Goal: Task Accomplishment & Management: Manage account settings

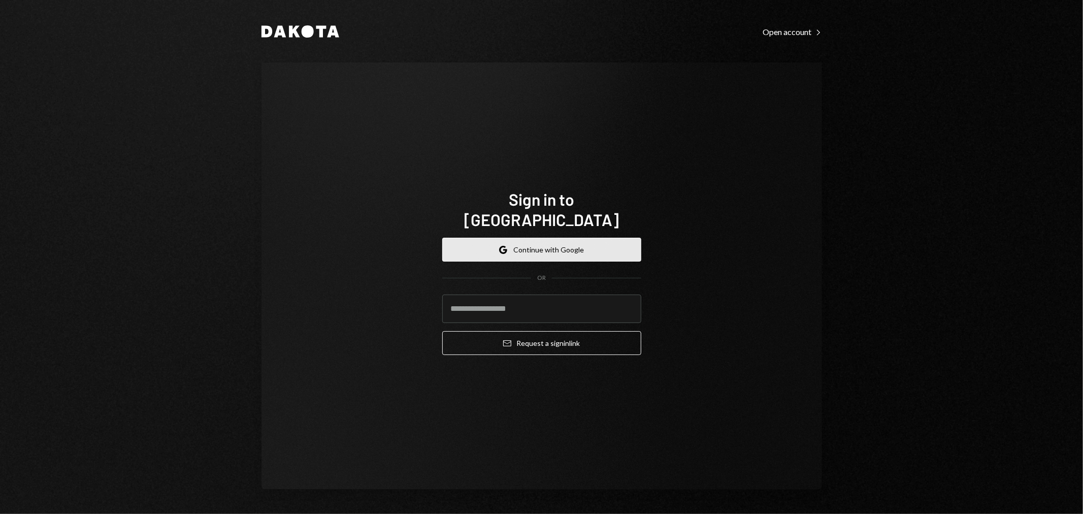
click at [526, 238] on button "Google Continue with Google" at bounding box center [541, 250] width 199 height 24
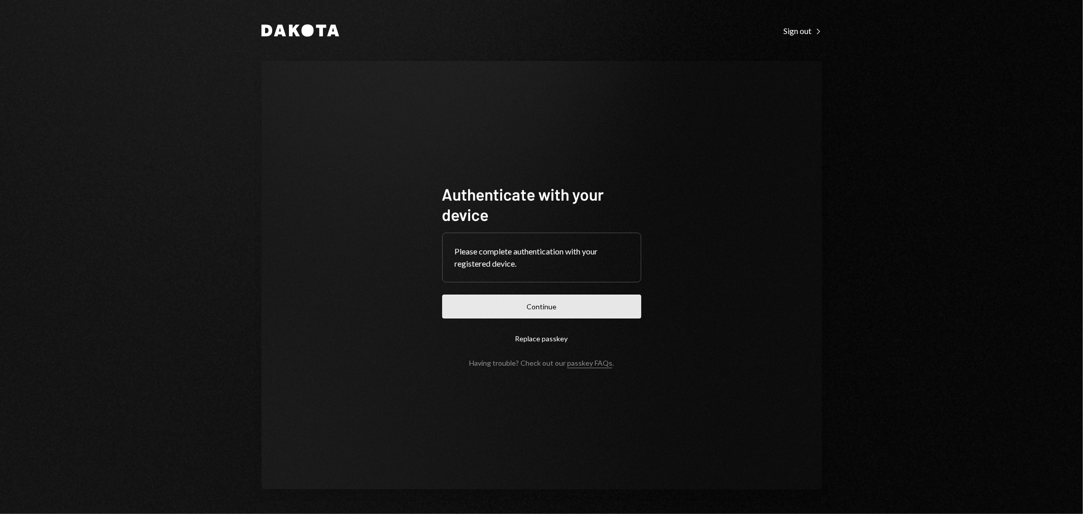
click at [564, 305] on button "Continue" at bounding box center [541, 307] width 199 height 24
drag, startPoint x: 592, startPoint y: 306, endPoint x: 597, endPoint y: 305, distance: 5.6
click at [592, 305] on button "Continue" at bounding box center [541, 307] width 199 height 24
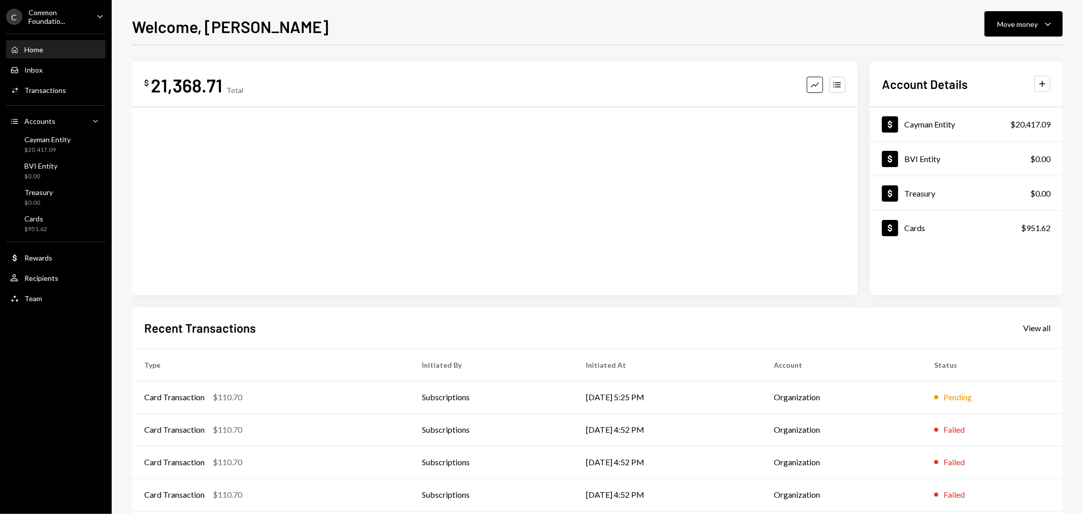
click at [85, 17] on div "Common Foundatio..." at bounding box center [58, 16] width 60 height 17
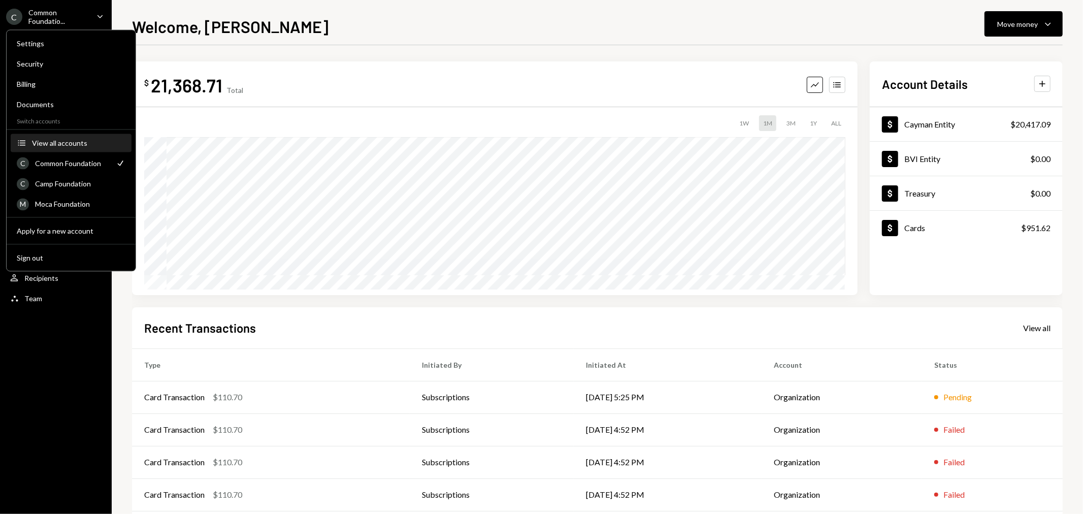
click at [64, 141] on div "View all accounts" at bounding box center [78, 143] width 93 height 9
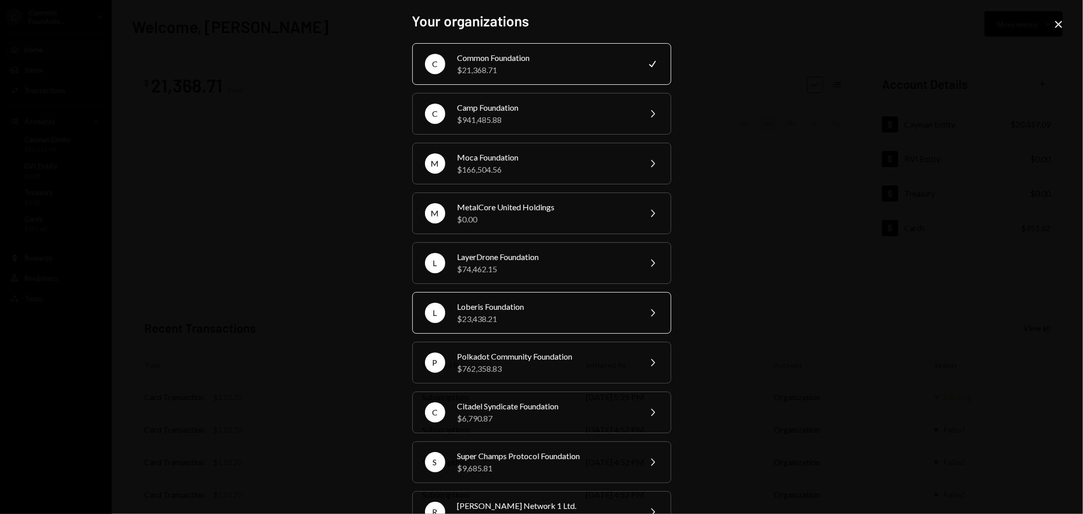
click at [530, 318] on div "$23,438.21" at bounding box center [546, 319] width 177 height 12
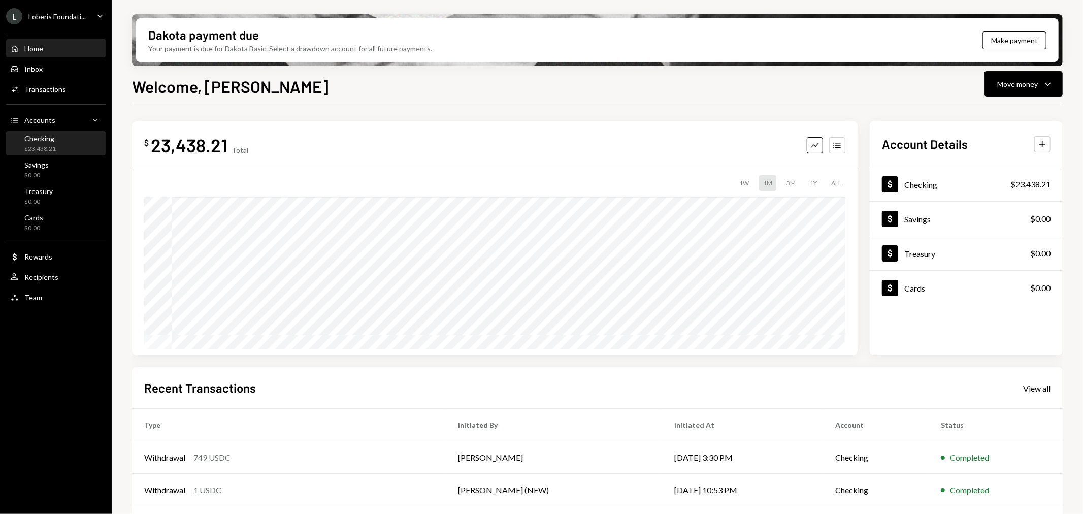
click at [57, 143] on div "Checking $23,438.21" at bounding box center [55, 143] width 91 height 19
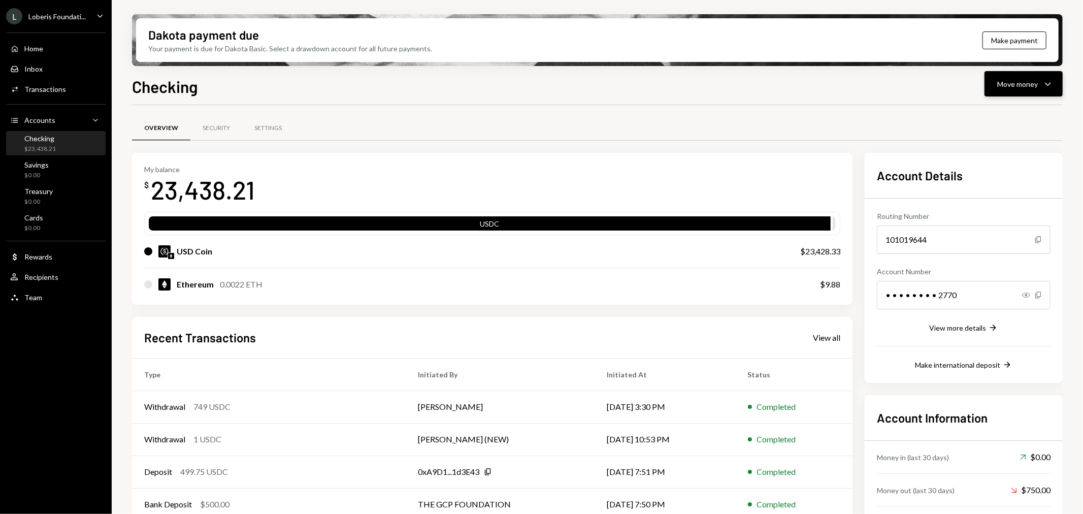
click at [1033, 83] on div "Move money" at bounding box center [1017, 84] width 41 height 11
click at [1005, 160] on div "Deposit" at bounding box center [1016, 159] width 74 height 11
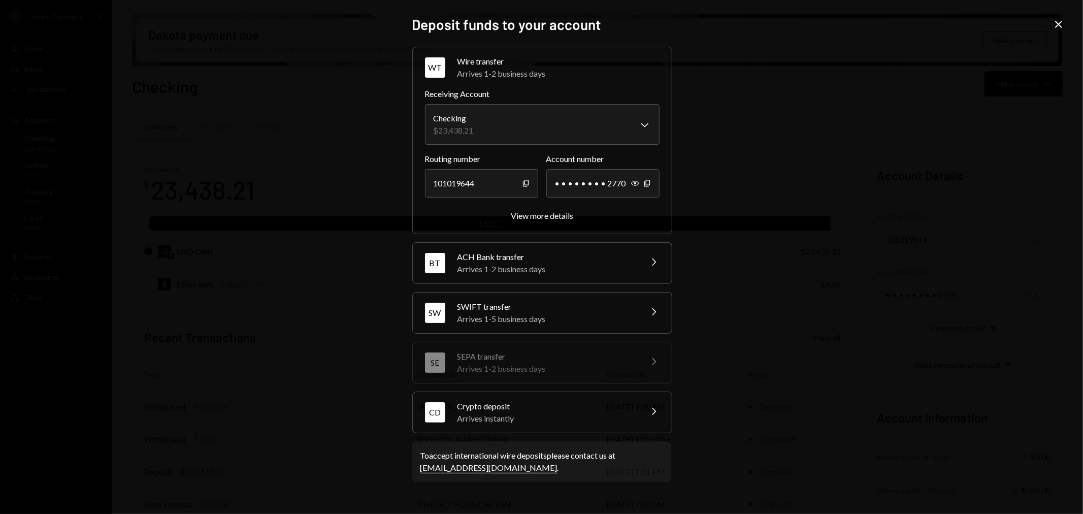
click at [531, 419] on div "Arrives instantly" at bounding box center [547, 418] width 178 height 12
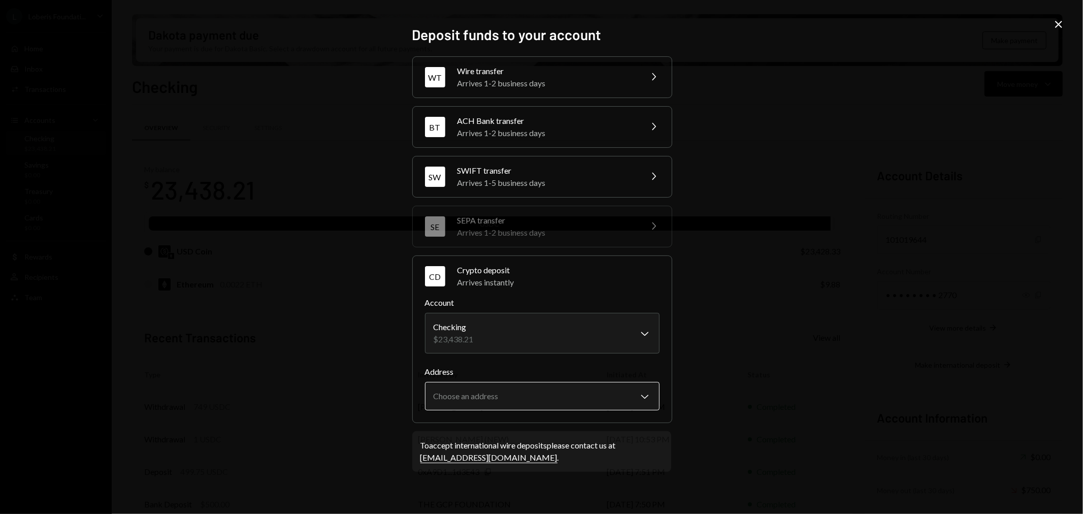
click at [529, 392] on body "L Loberis Foundati... Caret Down Home Home Inbox Inbox Activities Transactions …" at bounding box center [541, 257] width 1083 height 514
click at [818, 379] on div "**********" at bounding box center [541, 257] width 1083 height 514
click at [1055, 19] on icon "Close" at bounding box center [1059, 24] width 12 height 12
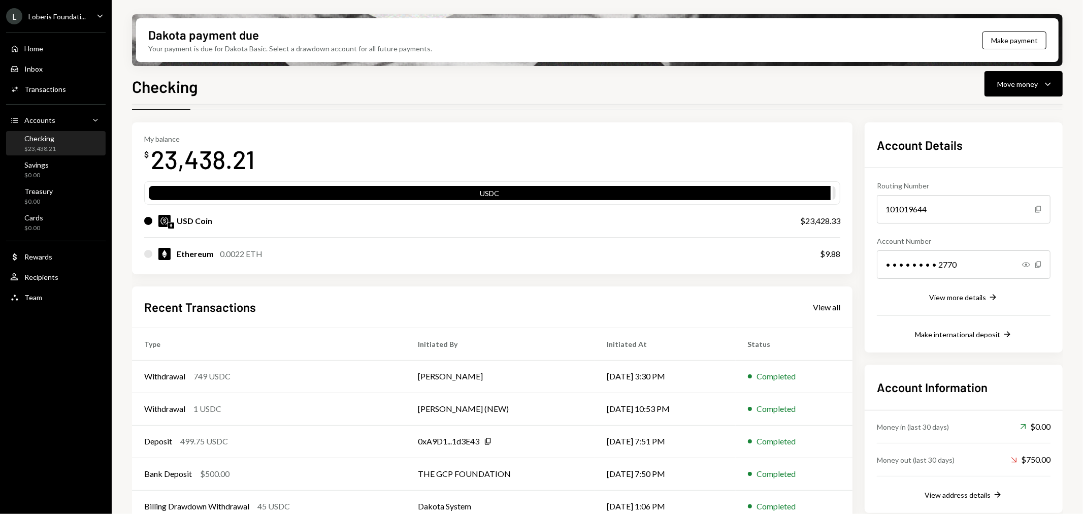
scroll to position [47, 0]
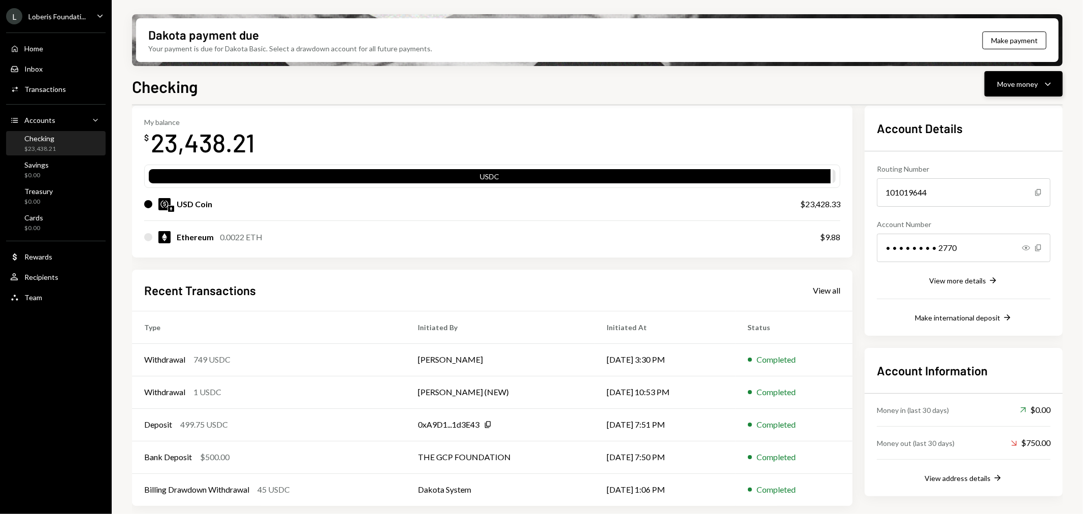
click at [1031, 79] on div "Move money" at bounding box center [1017, 84] width 41 height 11
click at [1019, 108] on div "Withdraw Send" at bounding box center [1009, 114] width 102 height 23
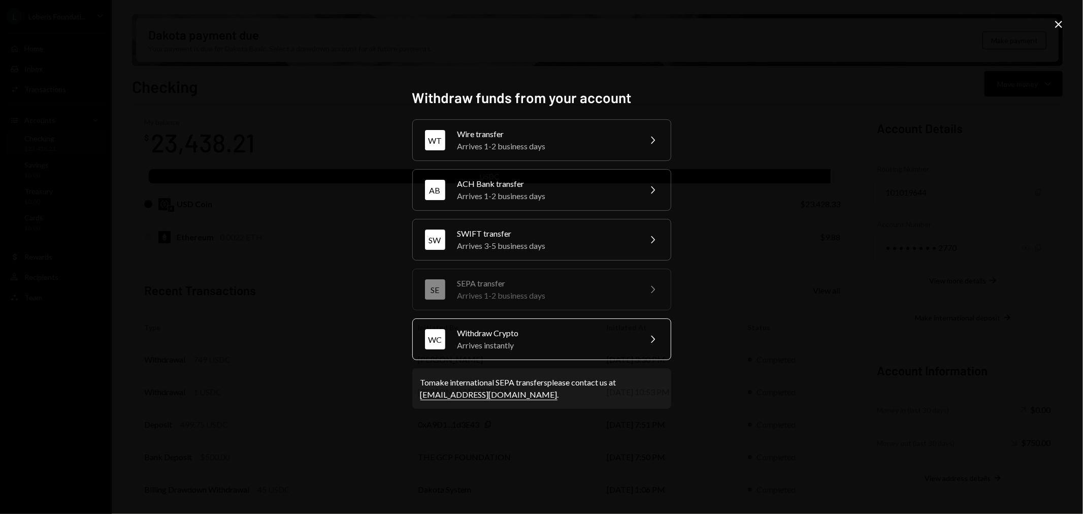
click at [532, 344] on div "Arrives instantly" at bounding box center [546, 345] width 177 height 12
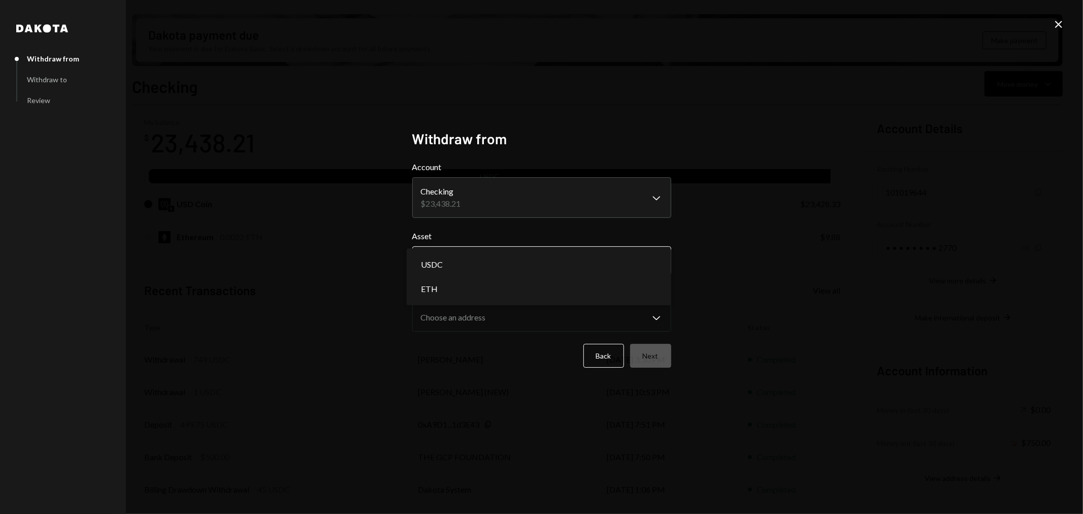
click at [510, 265] on body "L Loberis Foundati... Caret Down Home Home Inbox Inbox Activities Transactions …" at bounding box center [541, 257] width 1083 height 514
select select "****"
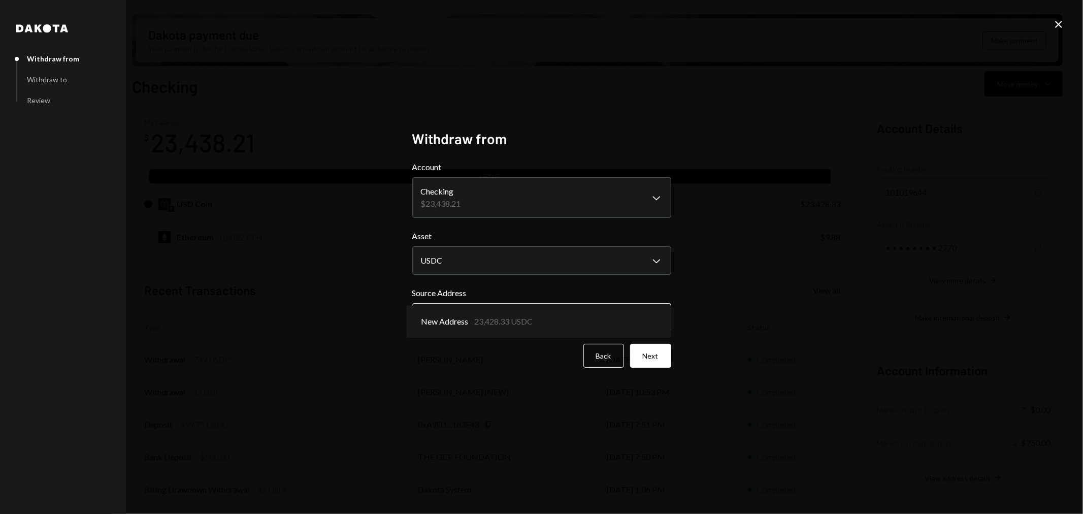
click at [508, 322] on body "L Loberis Foundati... Caret Down Home Home Inbox Inbox Activities Transactions …" at bounding box center [541, 257] width 1083 height 514
click at [856, 305] on div "**********" at bounding box center [541, 257] width 1083 height 514
click at [1062, 24] on icon "Close" at bounding box center [1059, 24] width 12 height 12
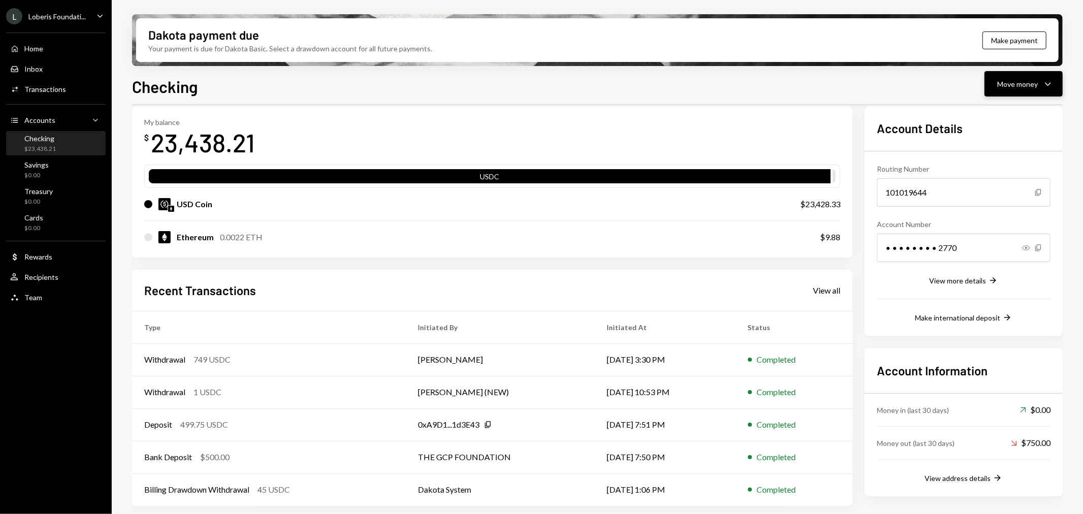
click at [1039, 85] on div "Move money Caret Down" at bounding box center [1023, 84] width 53 height 12
click at [1001, 160] on div "Deposit" at bounding box center [1016, 159] width 74 height 11
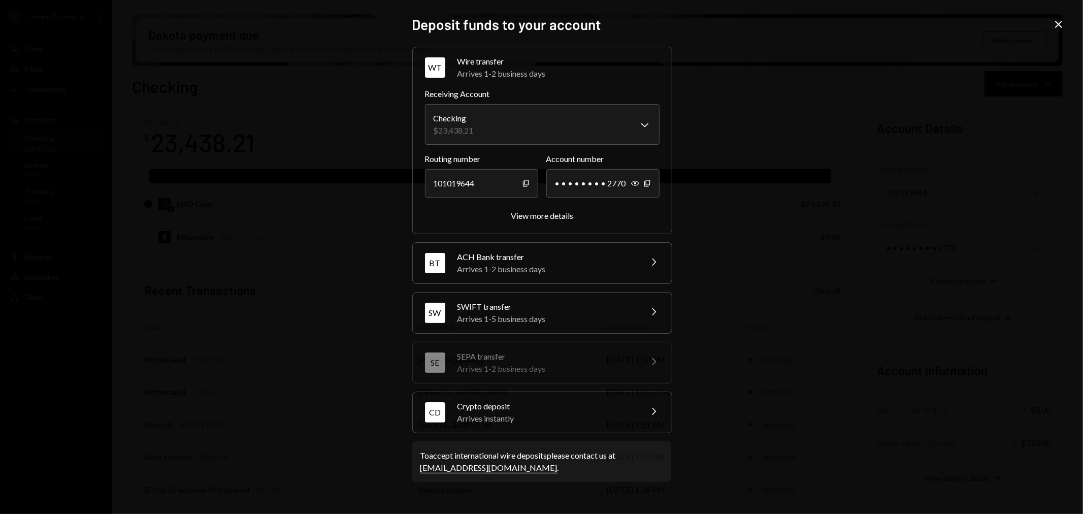
click at [525, 400] on div "Crypto deposit" at bounding box center [547, 406] width 178 height 12
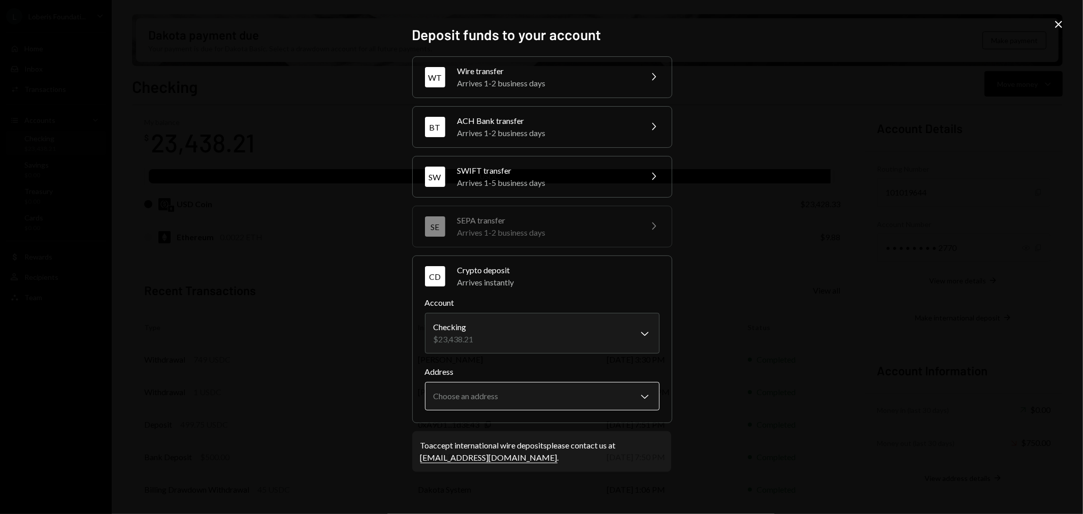
click at [532, 395] on body "L Loberis Foundati... Caret Down Home Home Inbox Inbox Activities Transactions …" at bounding box center [541, 257] width 1083 height 514
select select "**********"
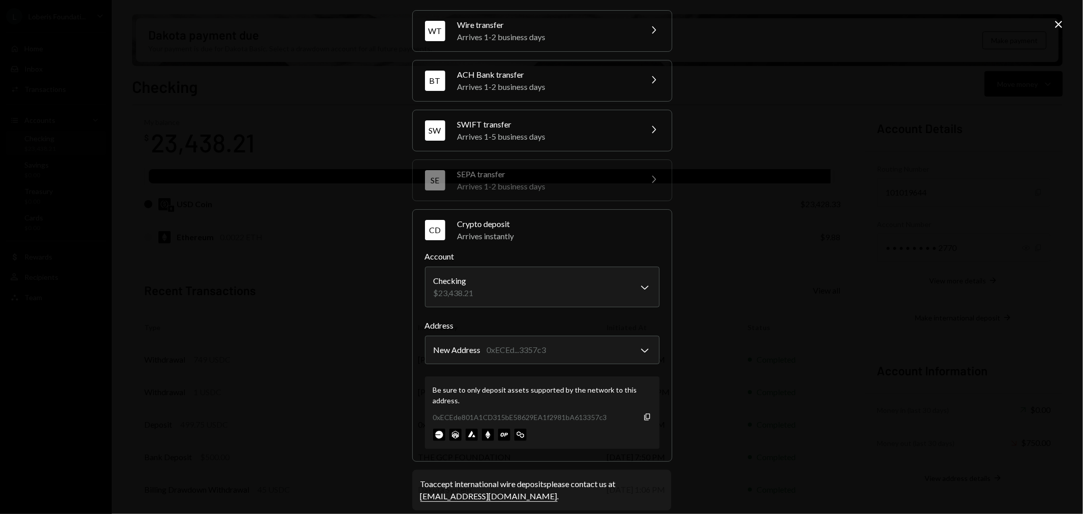
scroll to position [46, 0]
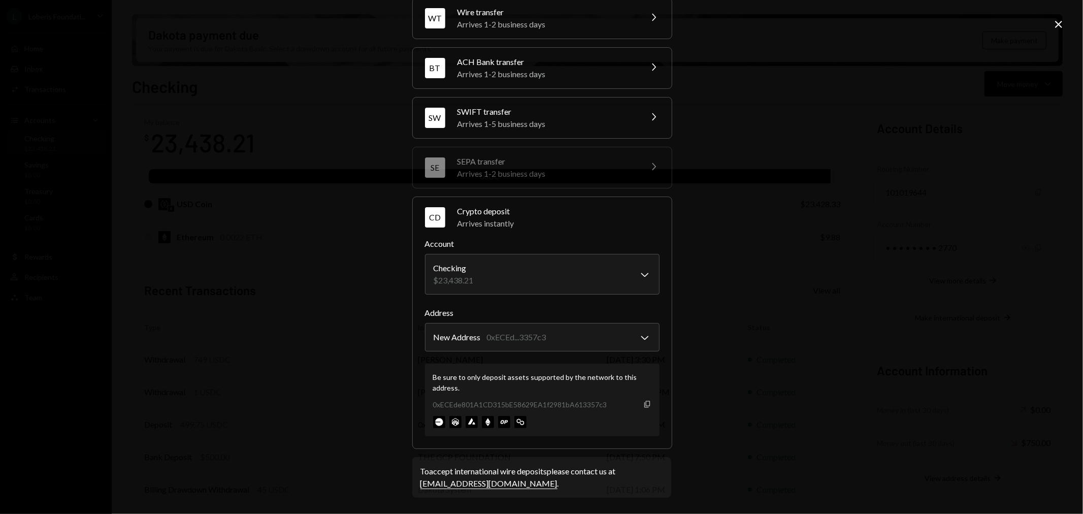
click at [645, 400] on icon "Copy" at bounding box center [647, 404] width 8 height 8
click at [1054, 23] on icon "Close" at bounding box center [1059, 24] width 12 height 12
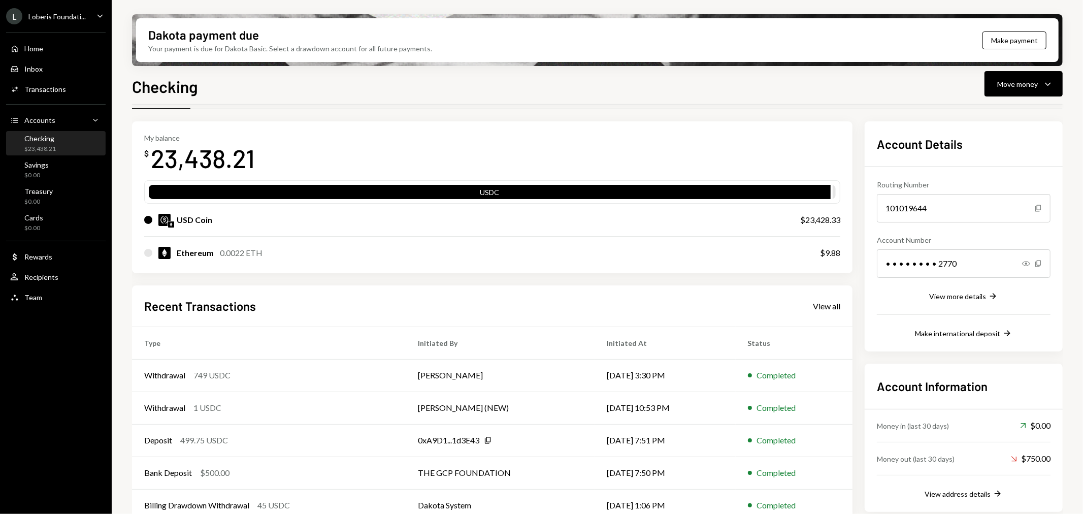
scroll to position [47, 0]
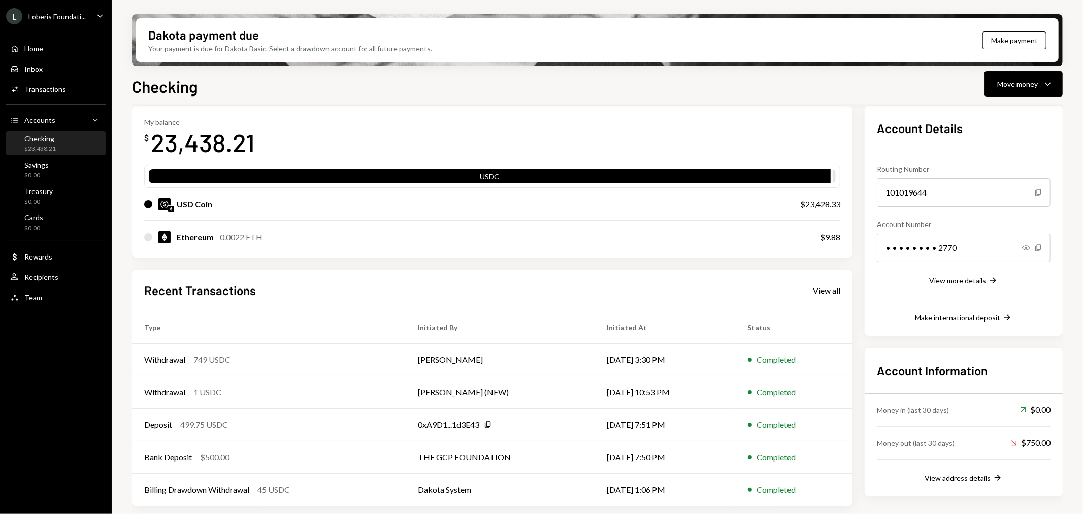
click at [46, 140] on div "Checking" at bounding box center [39, 138] width 31 height 9
click at [48, 168] on div "Savings $0.00" at bounding box center [55, 169] width 91 height 19
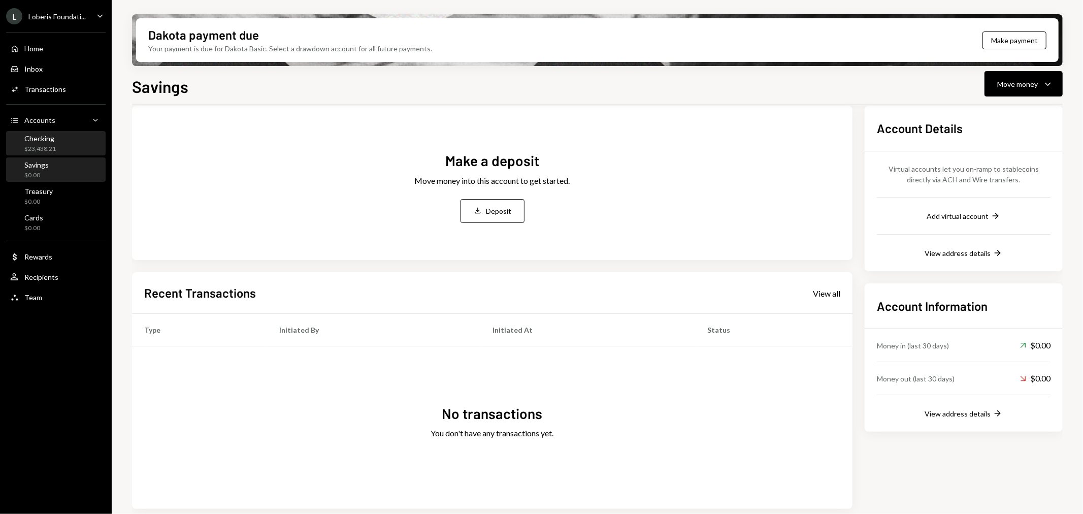
click at [51, 141] on div "Checking" at bounding box center [39, 138] width 31 height 9
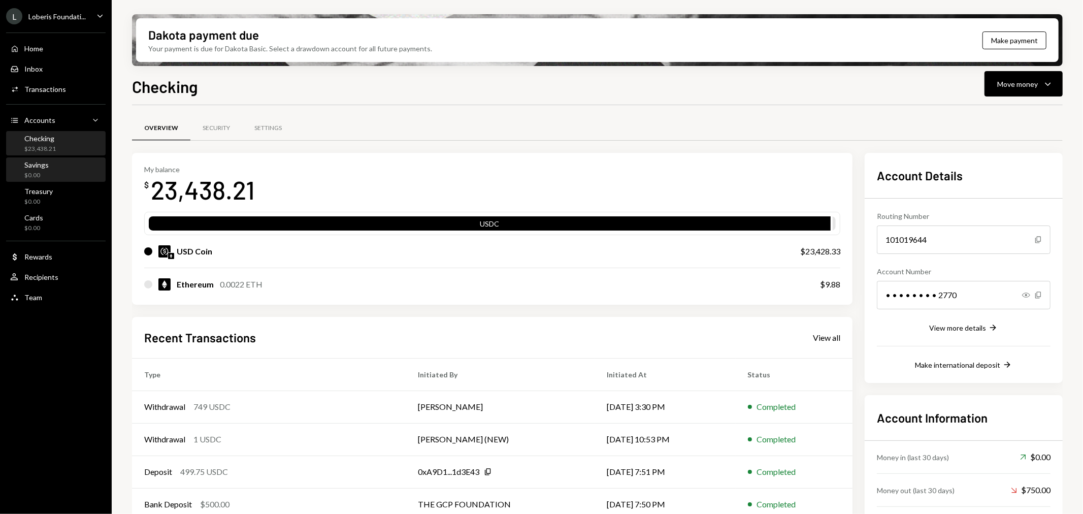
drag, startPoint x: 52, startPoint y: 159, endPoint x: 55, endPoint y: 148, distance: 12.1
click at [52, 159] on div "Savings $0.00" at bounding box center [55, 169] width 91 height 23
click at [51, 44] on div "Home Home" at bounding box center [55, 48] width 91 height 9
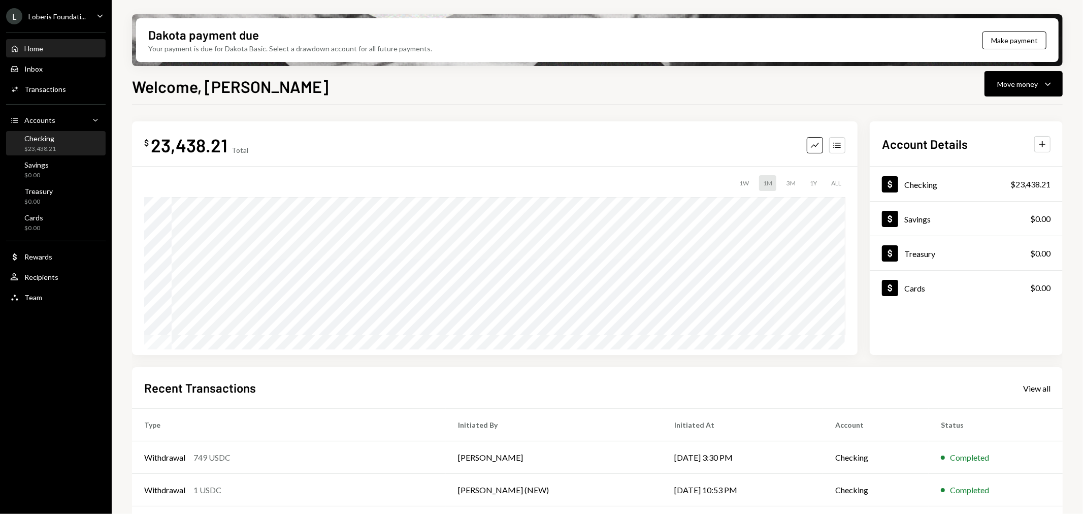
click at [59, 146] on div "Checking $23,438.21" at bounding box center [55, 143] width 91 height 19
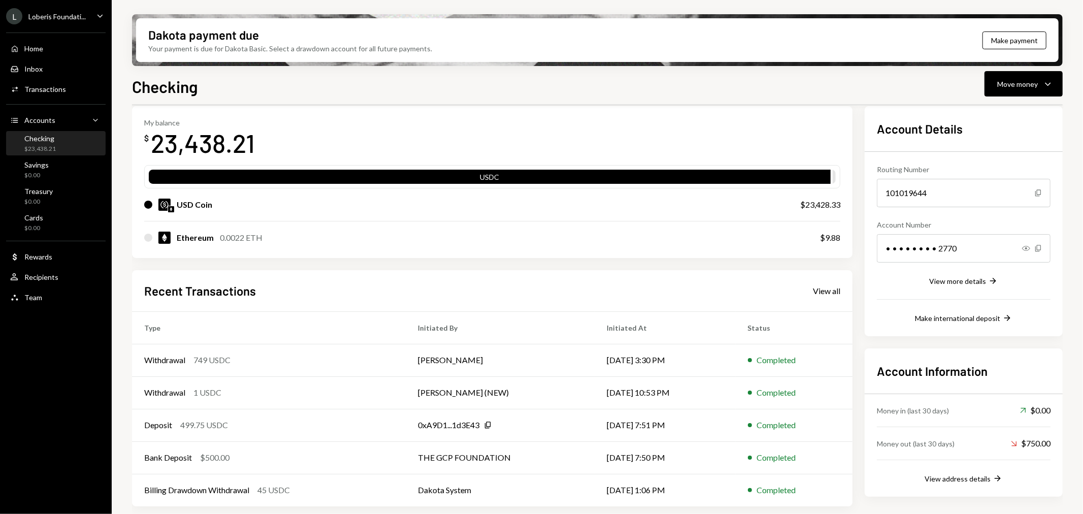
scroll to position [47, 0]
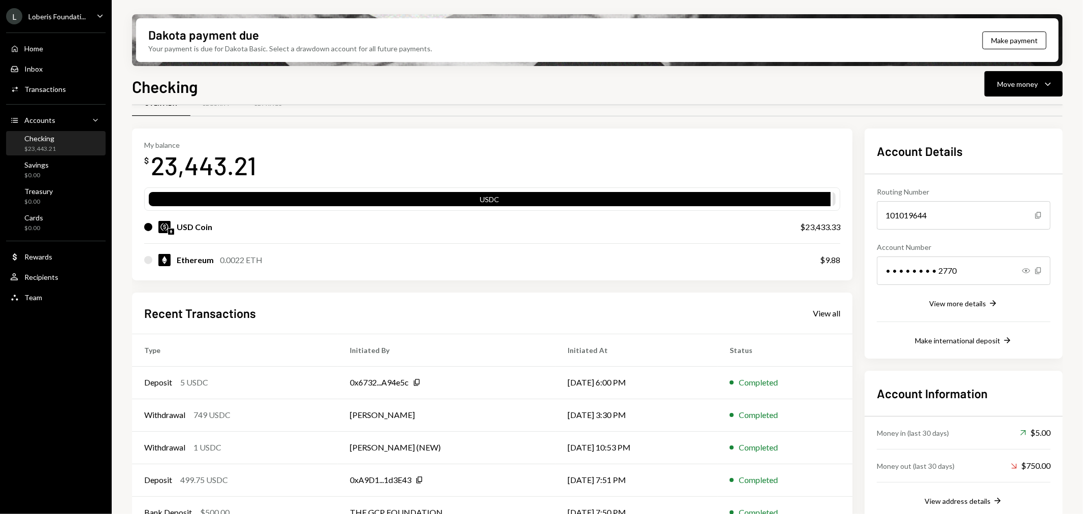
scroll to position [47, 0]
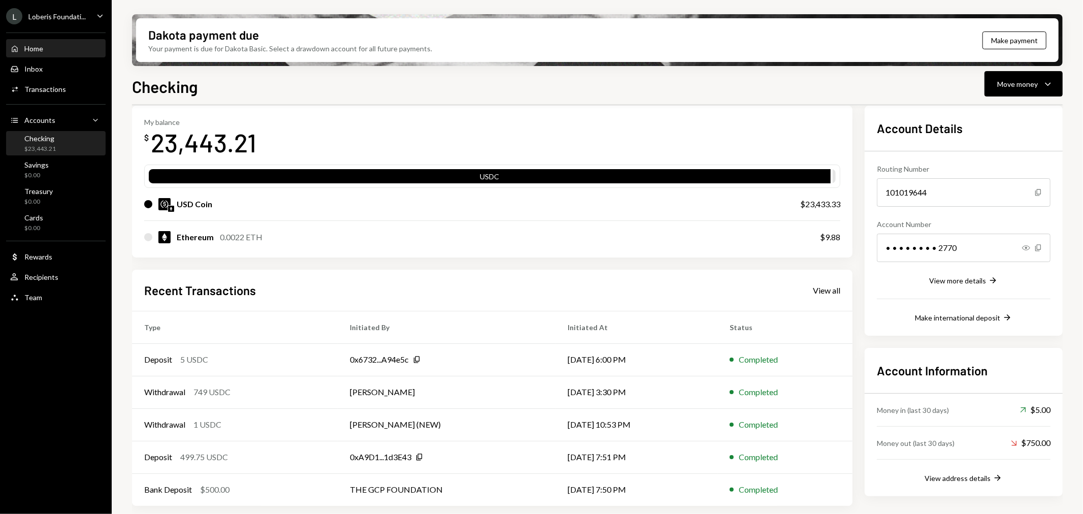
click at [38, 48] on div "Home" at bounding box center [33, 48] width 19 height 9
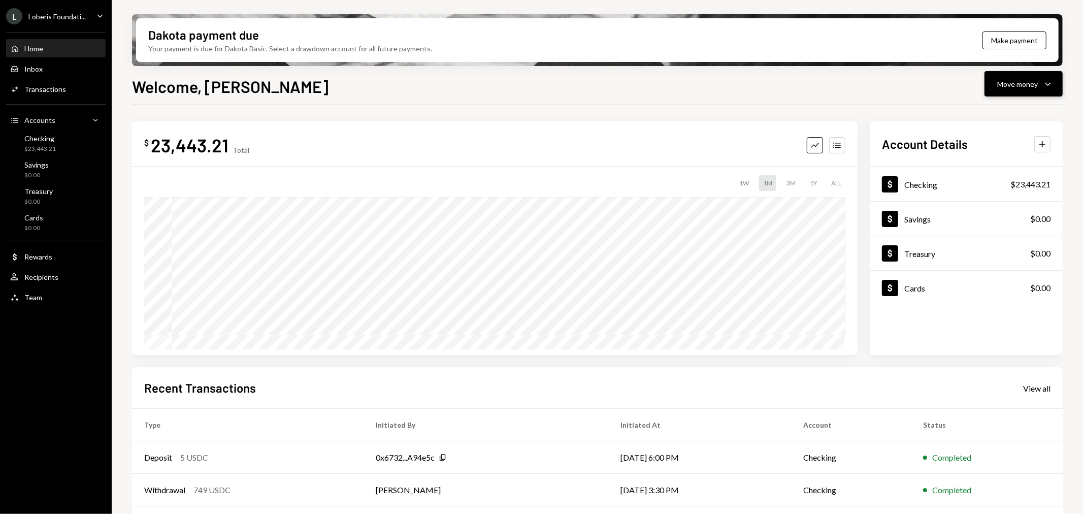
click at [1016, 89] on div "Move money Caret Down" at bounding box center [1023, 84] width 53 height 12
click at [992, 161] on div "Deposit" at bounding box center [1016, 159] width 74 height 11
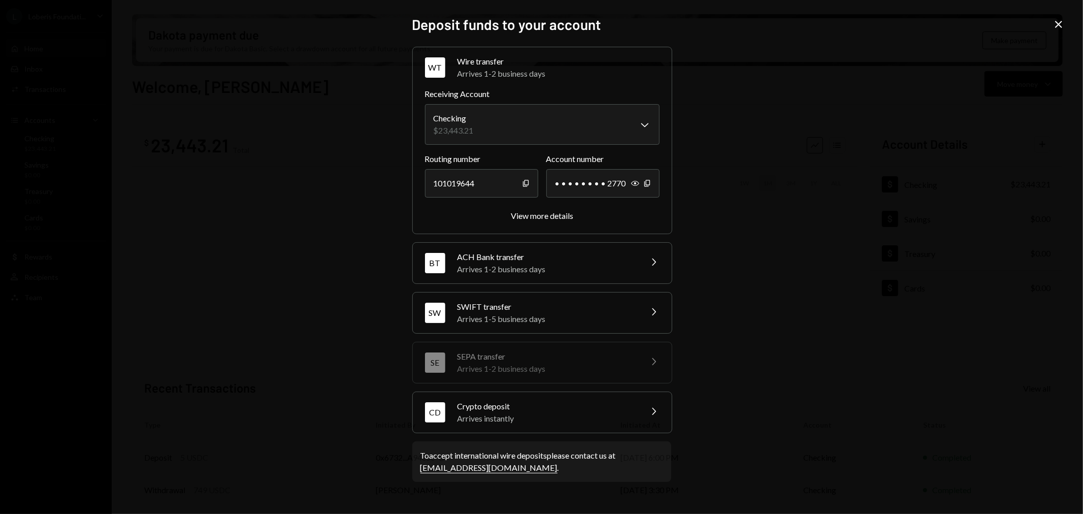
click at [587, 414] on div "Arrives instantly" at bounding box center [547, 418] width 178 height 12
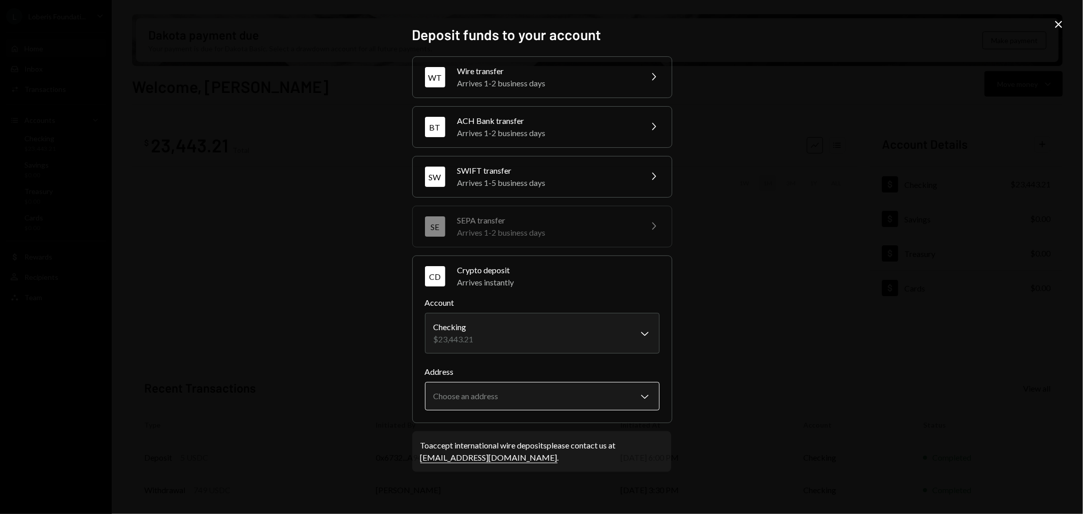
click at [637, 410] on body "L Loberis Foundati... Caret Down Home Home Inbox Inbox Activities Transactions …" at bounding box center [541, 257] width 1083 height 514
select select "**********"
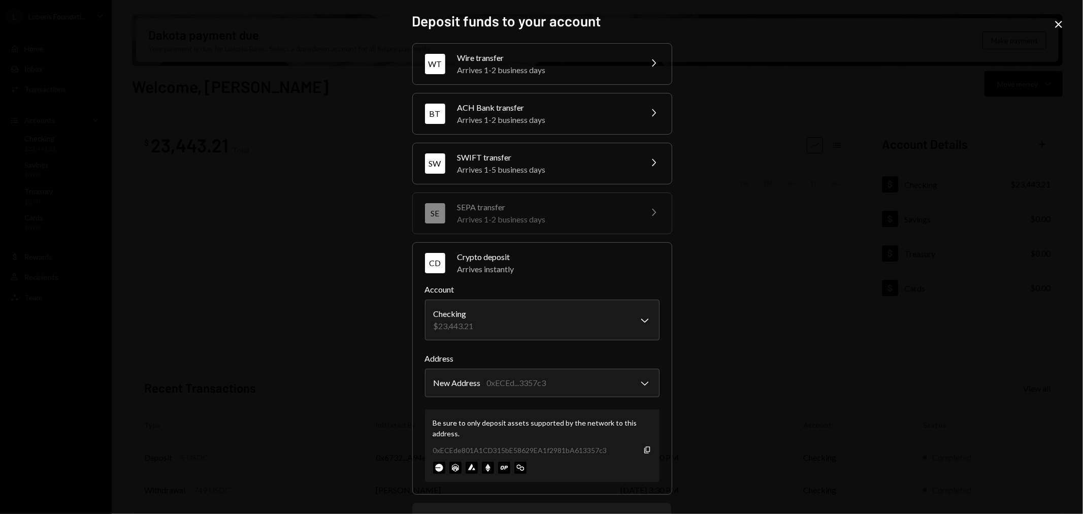
click at [643, 456] on div "Be sure to only deposit assets supported by the network to this address. 0xECEd…" at bounding box center [542, 445] width 235 height 73
click at [643, 449] on icon "Copy" at bounding box center [647, 450] width 8 height 8
click at [863, 150] on div "**********" at bounding box center [541, 257] width 1083 height 514
click at [1059, 24] on icon at bounding box center [1058, 24] width 7 height 7
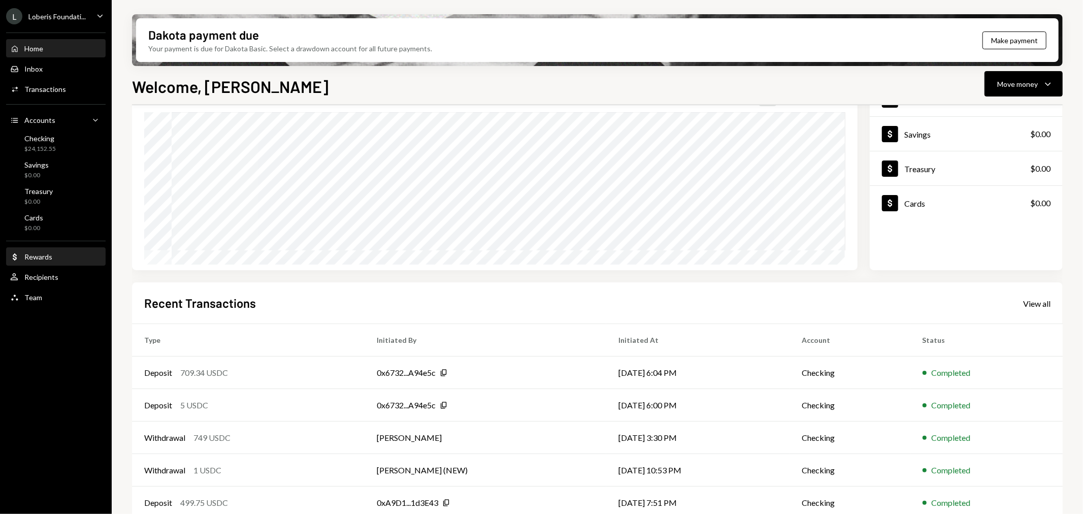
scroll to position [98, 0]
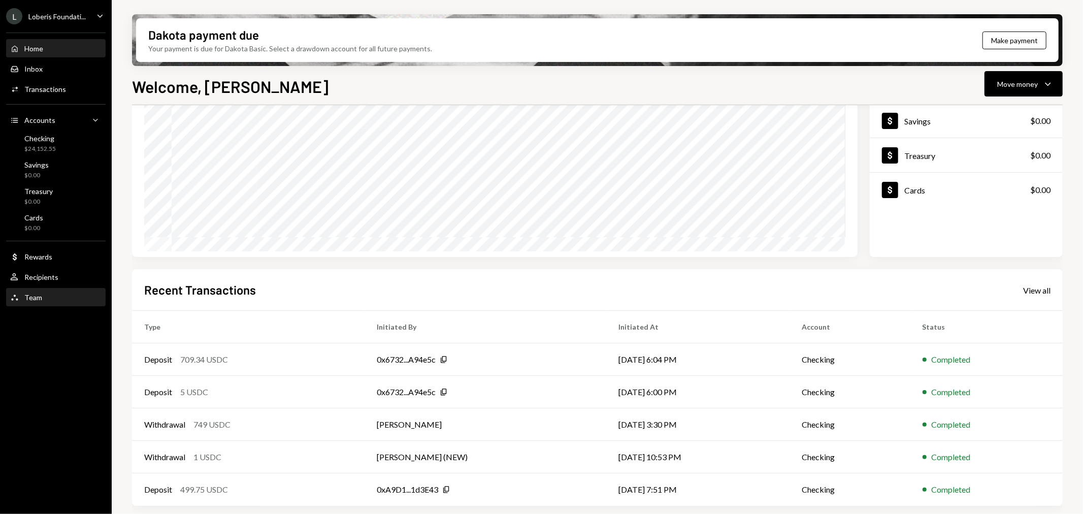
click at [61, 298] on div "Team Team" at bounding box center [55, 297] width 91 height 9
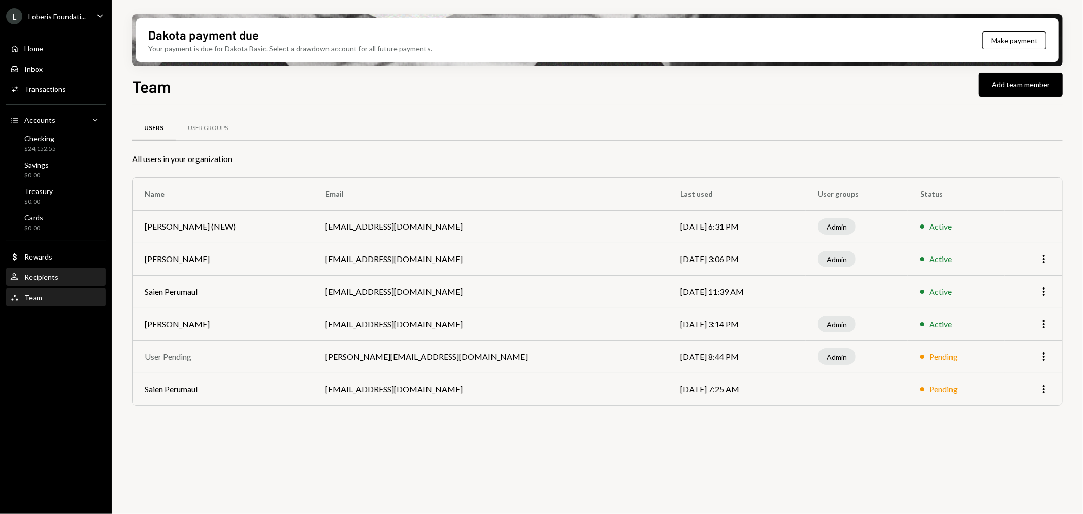
click at [42, 275] on div "Recipients" at bounding box center [41, 277] width 34 height 9
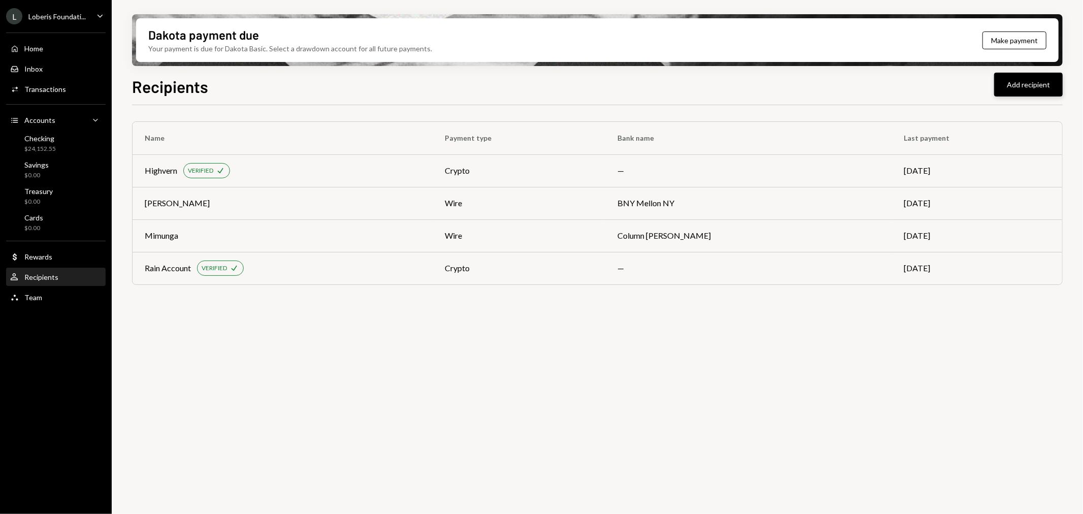
click at [1002, 93] on button "Add recipient" at bounding box center [1028, 85] width 69 height 24
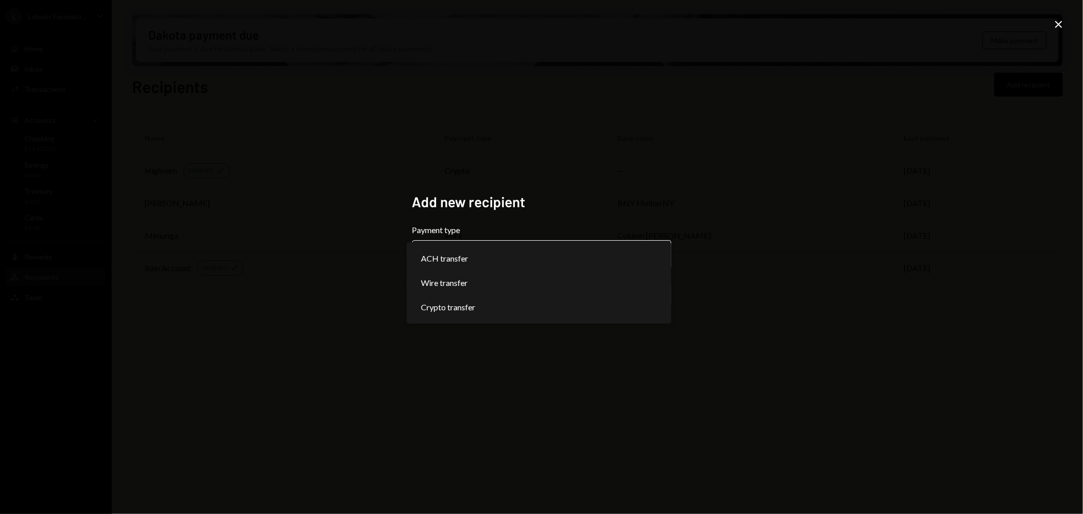
click at [623, 250] on body "**********" at bounding box center [541, 257] width 1083 height 514
select select "******"
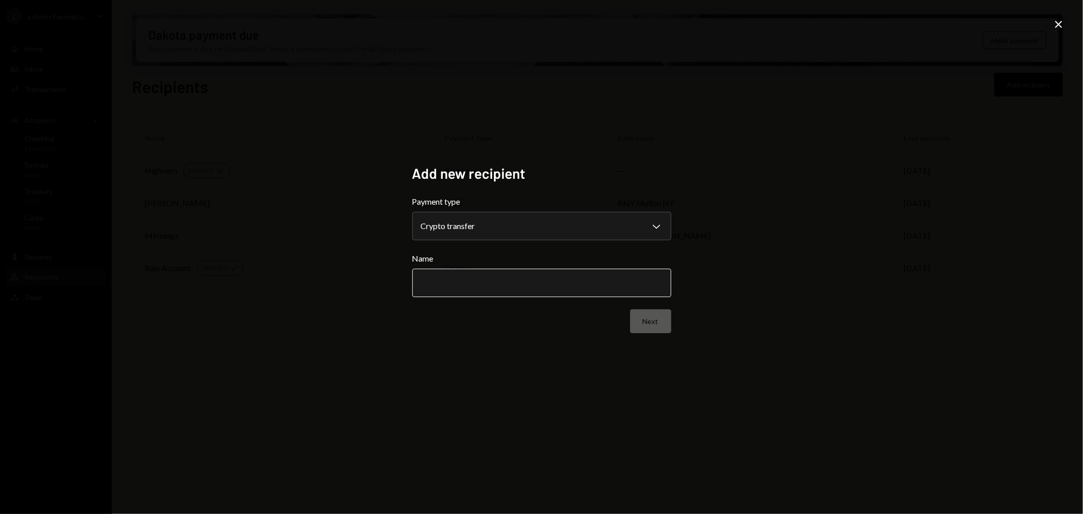
click at [484, 279] on input "Name" at bounding box center [541, 283] width 259 height 28
drag, startPoint x: 484, startPoint y: 279, endPoint x: 473, endPoint y: 280, distance: 10.7
click at [473, 280] on input "Name" at bounding box center [541, 283] width 259 height 28
click at [469, 281] on input "Name" at bounding box center [541, 283] width 259 height 28
type input "**********"
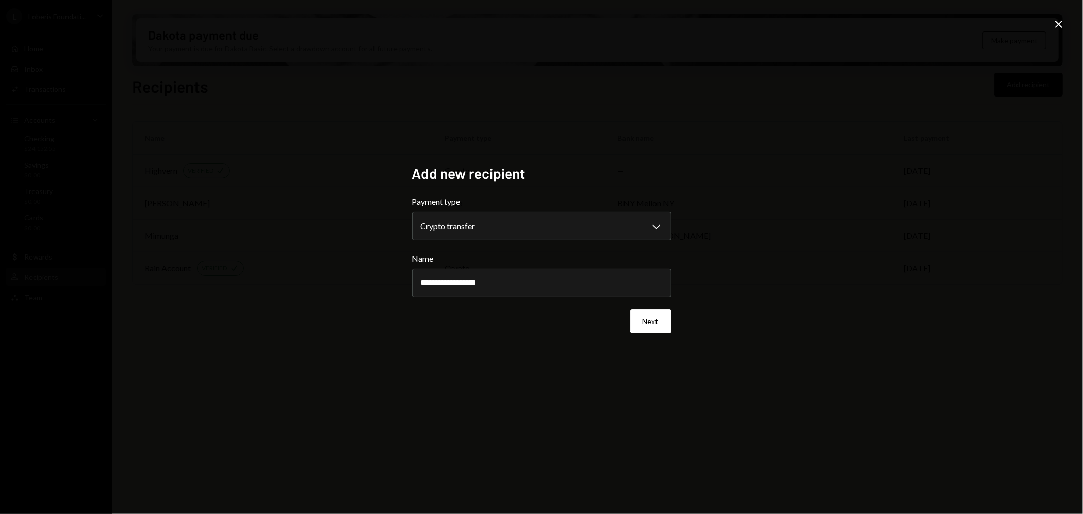
drag, startPoint x: 545, startPoint y: 445, endPoint x: 602, endPoint y: 356, distance: 105.5
click at [549, 441] on div "**********" at bounding box center [541, 257] width 1083 height 514
click at [649, 322] on button "Next" at bounding box center [650, 321] width 41 height 24
click at [493, 222] on body "[PERSON_NAME] Foundati... Caret Down Home Home Inbox Inbox Activities Transacti…" at bounding box center [541, 257] width 1083 height 514
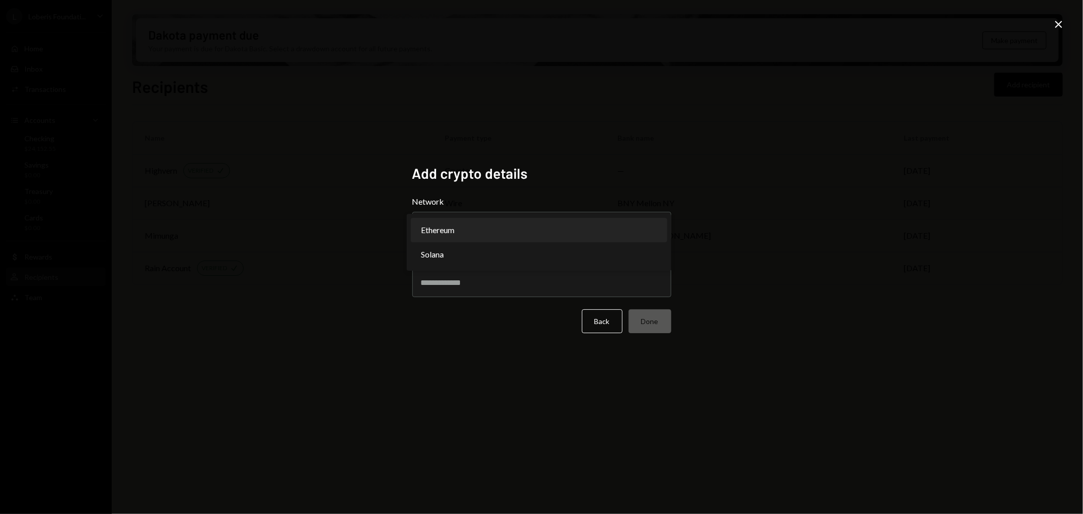
select select "**********"
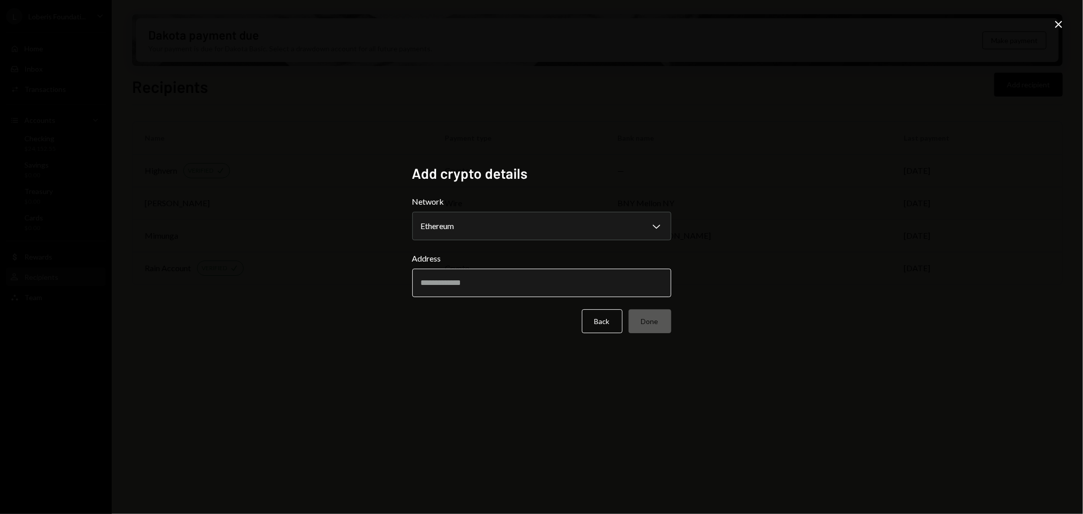
click at [481, 279] on input "Address" at bounding box center [541, 283] width 259 height 28
paste input "**********"
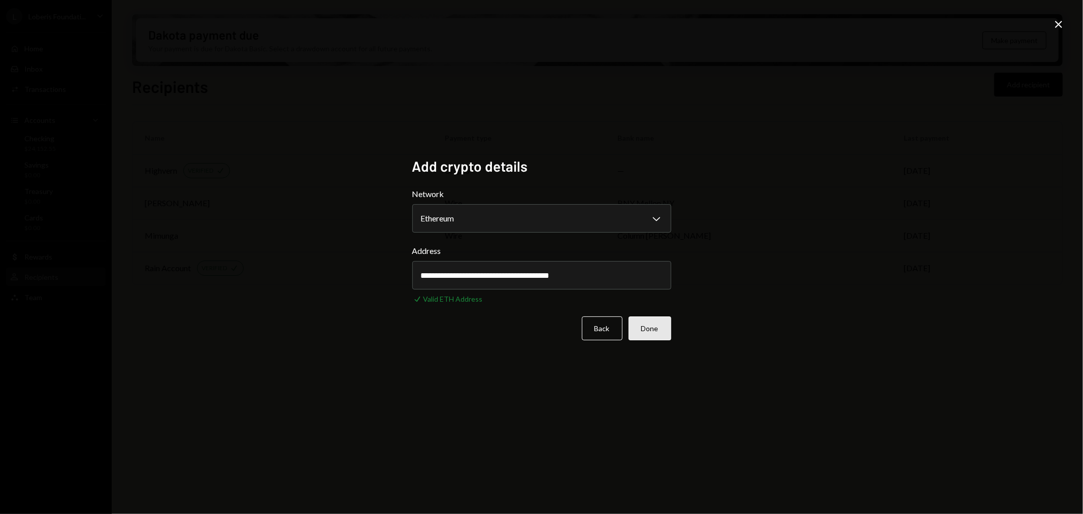
type input "**********"
click at [654, 330] on button "Done" at bounding box center [650, 328] width 43 height 24
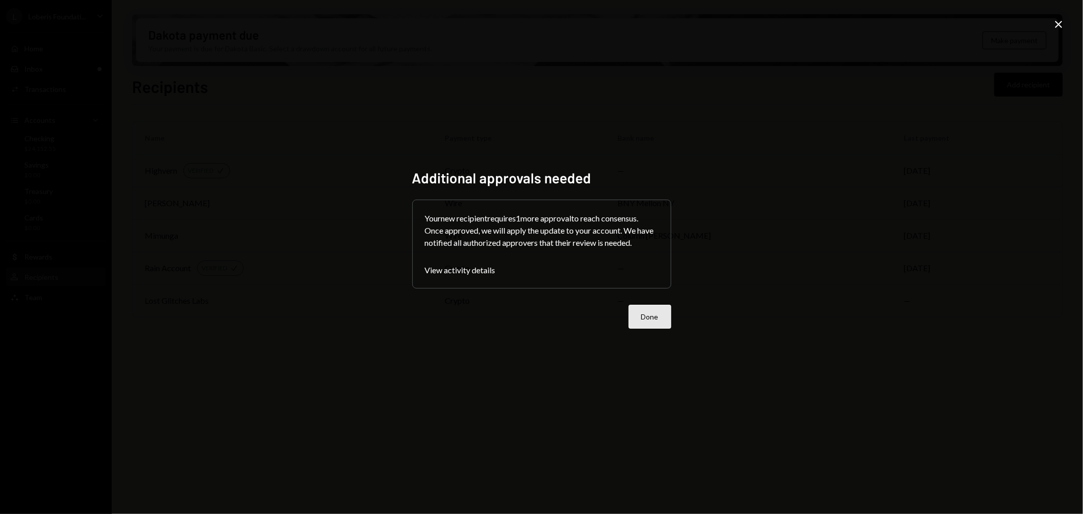
click at [649, 316] on button "Done" at bounding box center [650, 317] width 43 height 24
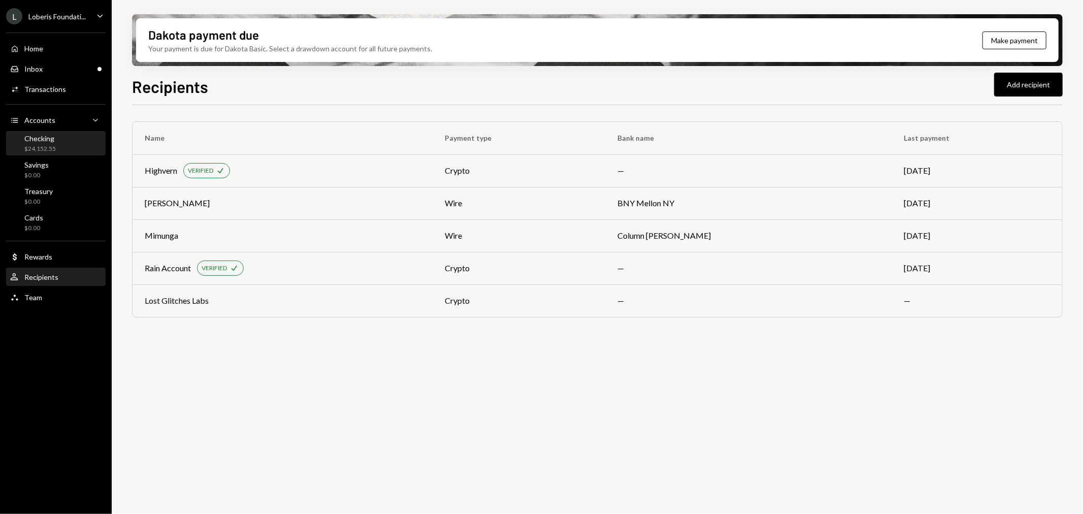
click at [47, 143] on div "Checking $24,152.55" at bounding box center [39, 143] width 31 height 19
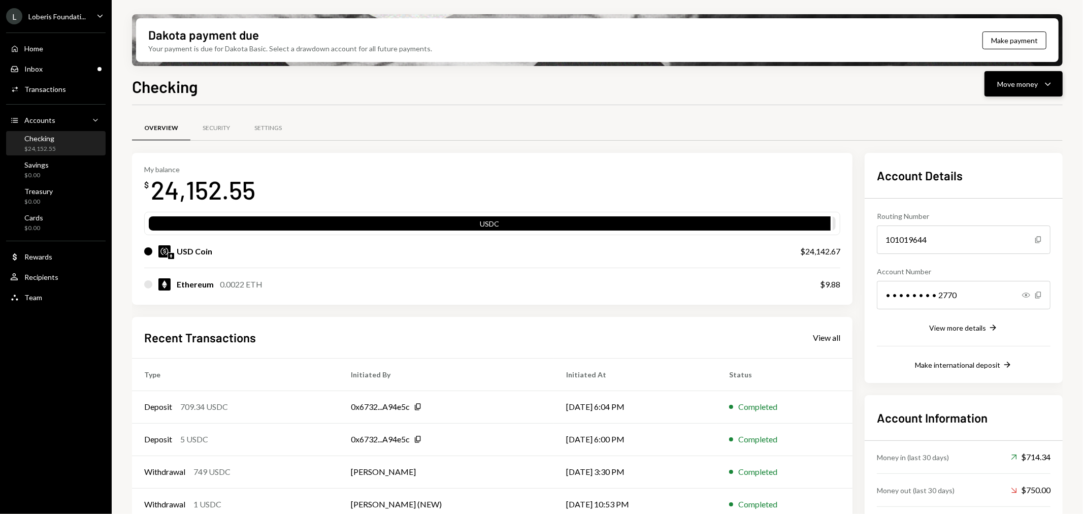
click at [1039, 83] on div "Move money Caret Down" at bounding box center [1023, 84] width 53 height 12
click at [993, 115] on div "Send" at bounding box center [1016, 114] width 74 height 11
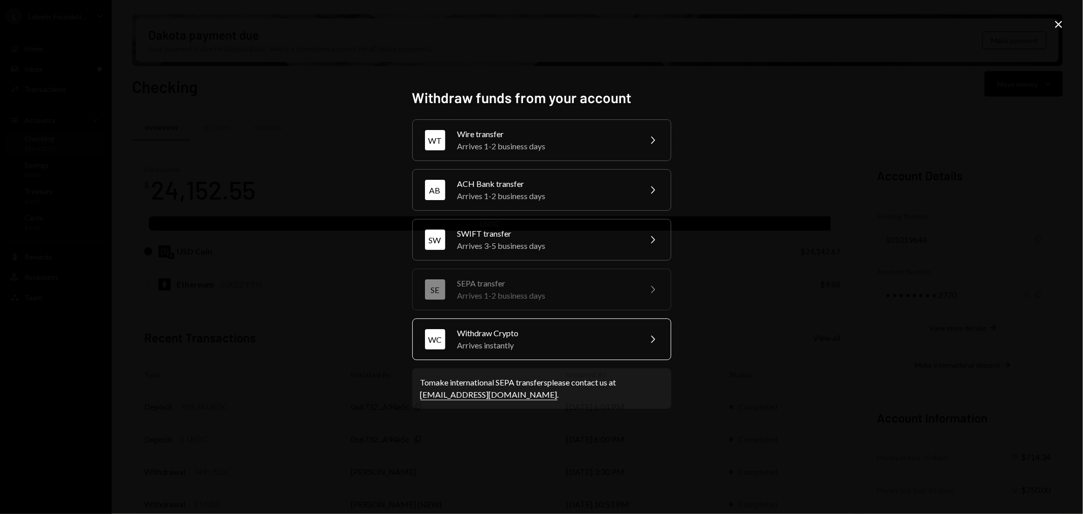
click at [528, 338] on div "Withdraw Crypto" at bounding box center [546, 333] width 177 height 12
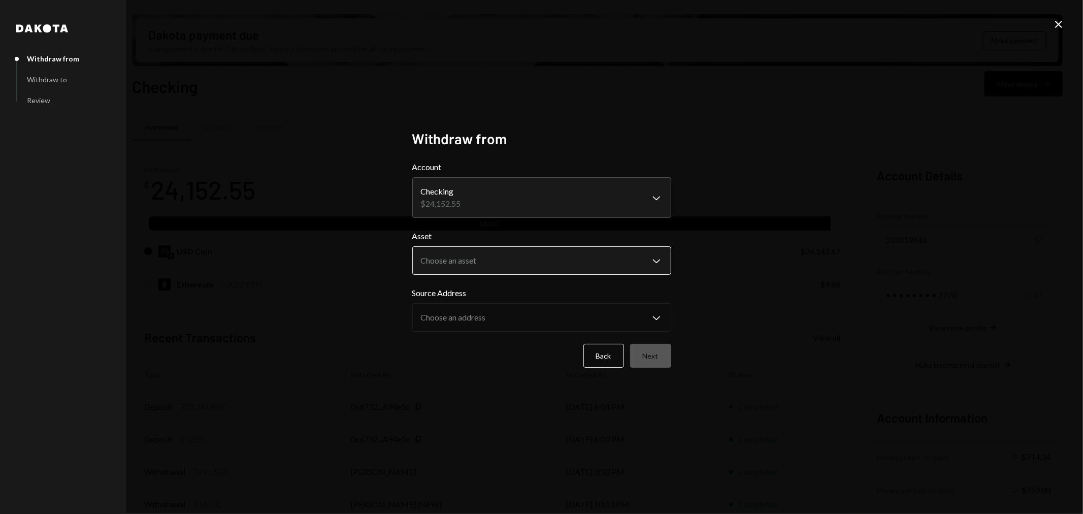
click at [511, 263] on body "[PERSON_NAME] Foundati... Caret Down Home Home Inbox Inbox Activities Transacti…" at bounding box center [541, 257] width 1083 height 514
select select "****"
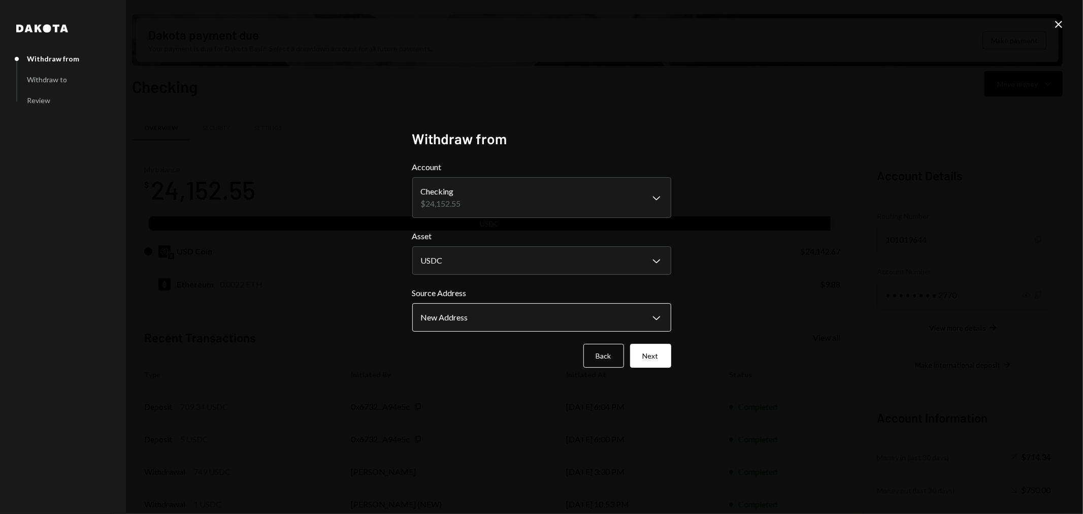
click at [514, 319] on body "[PERSON_NAME] Foundati... Caret Down Home Home Inbox Inbox Activities Transacti…" at bounding box center [541, 257] width 1083 height 514
click at [656, 355] on button "Next" at bounding box center [650, 356] width 41 height 24
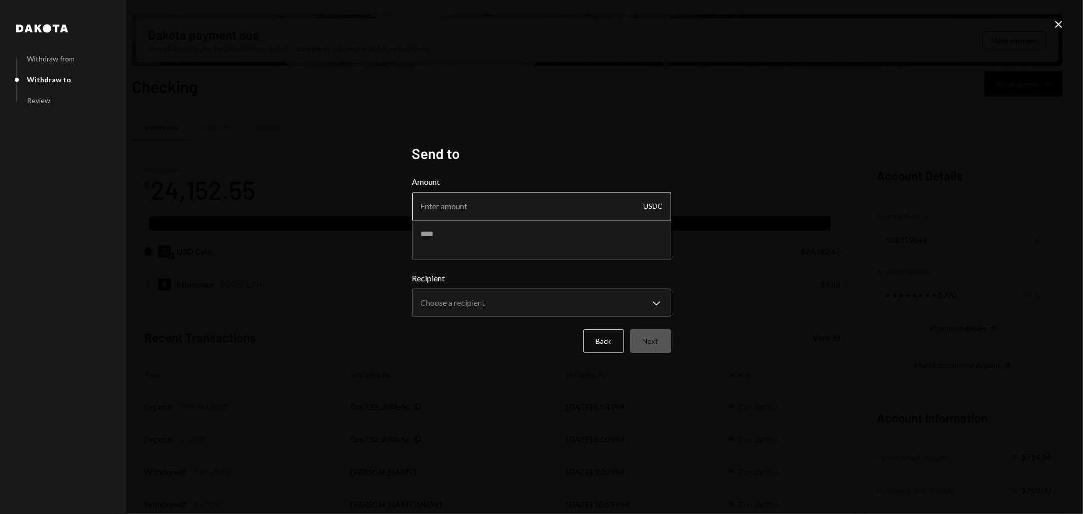
click at [491, 199] on input "Amount" at bounding box center [541, 206] width 259 height 28
type input "5"
click at [534, 234] on textarea at bounding box center [541, 239] width 259 height 41
click at [514, 303] on body "[PERSON_NAME] Foundati... Caret Down Home Home Inbox Inbox Activities Transacti…" at bounding box center [541, 257] width 1083 height 514
click at [511, 395] on div "**********" at bounding box center [541, 257] width 1083 height 514
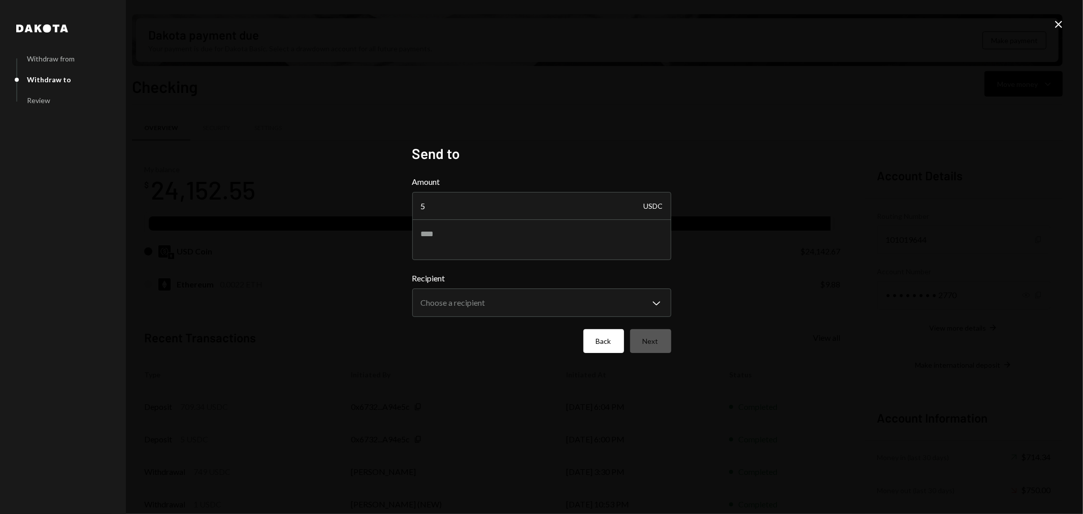
click at [596, 346] on button "Back" at bounding box center [604, 341] width 41 height 24
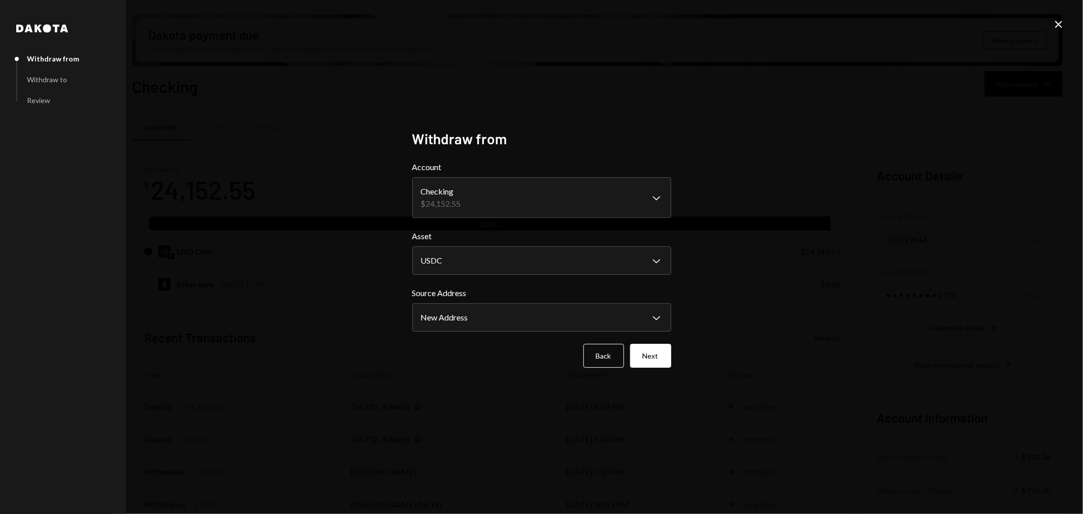
click at [1058, 23] on icon at bounding box center [1058, 24] width 7 height 7
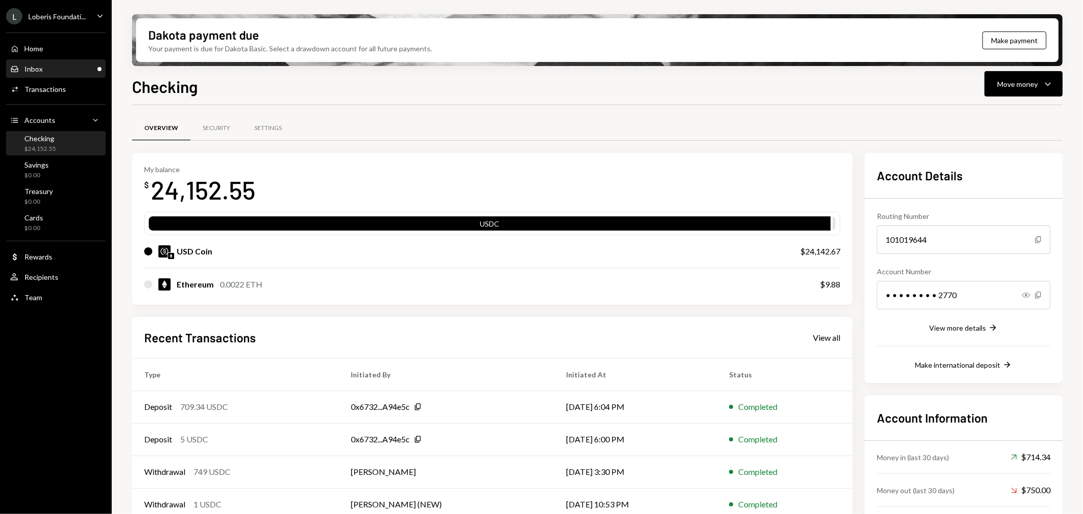
click at [61, 59] on link "Inbox Inbox" at bounding box center [56, 68] width 100 height 18
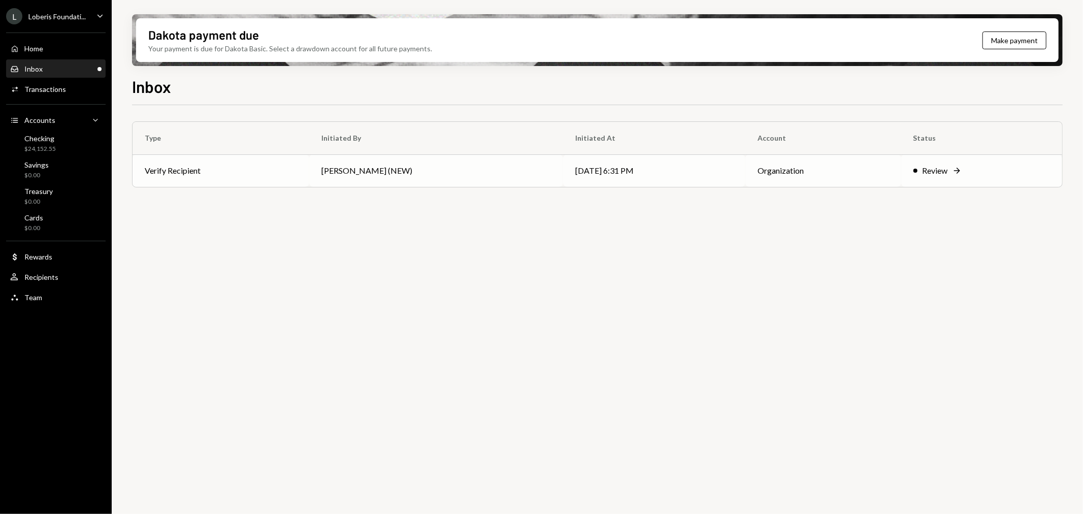
click at [930, 176] on div "Review" at bounding box center [935, 171] width 25 height 12
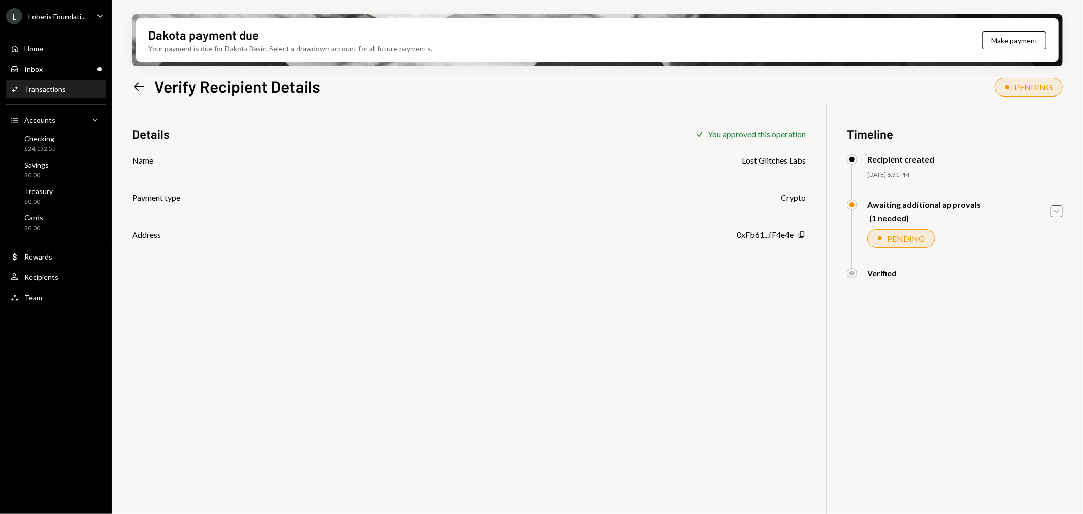
click at [1053, 211] on icon "Caret Down" at bounding box center [1056, 211] width 11 height 11
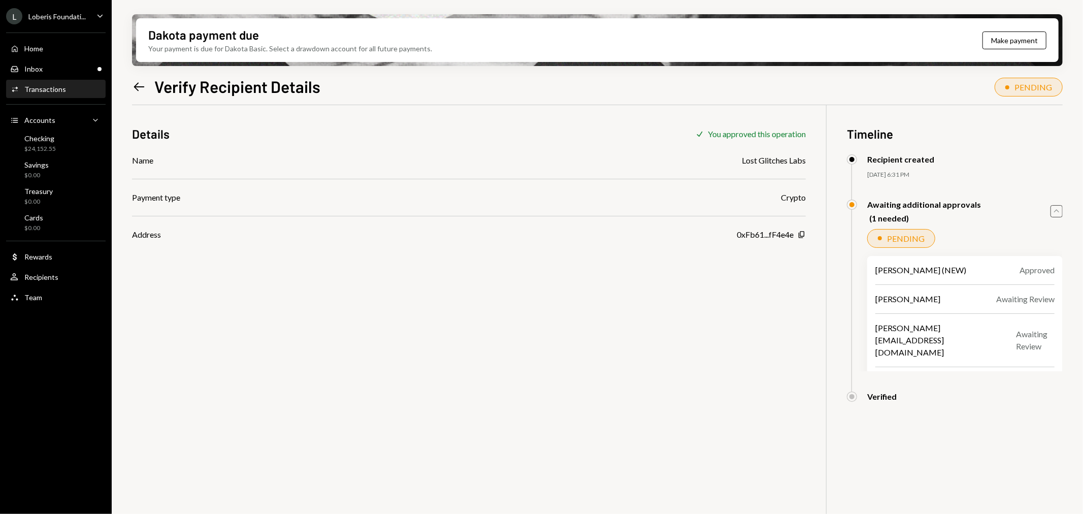
click at [709, 339] on div "Details Check You approved this operation Name Lost Glitches Labs Payment type …" at bounding box center [597, 362] width 931 height 514
click at [801, 235] on icon "Copy" at bounding box center [802, 235] width 8 height 8
